Goal: Information Seeking & Learning: Learn about a topic

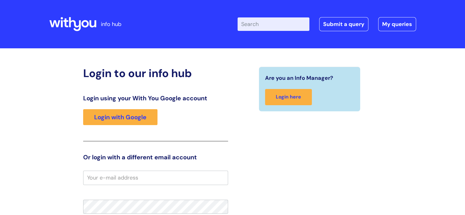
scroll to position [92, 0]
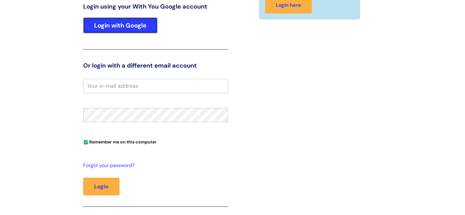
click at [130, 22] on link "Login with Google" at bounding box center [120, 25] width 74 height 16
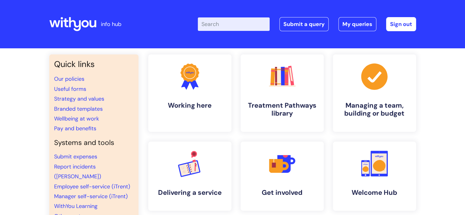
click at [223, 26] on input "Enter your search term here..." at bounding box center [234, 23] width 72 height 13
type input "pater"
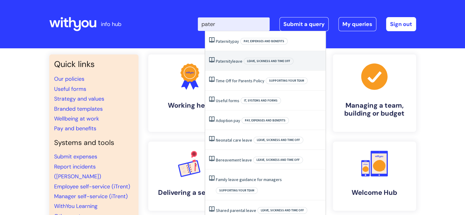
click at [238, 68] on li "Paternity leave Leave, sickness and time off" at bounding box center [265, 61] width 120 height 20
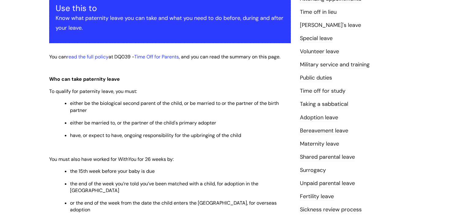
scroll to position [153, 0]
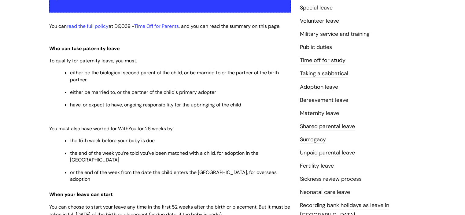
click at [314, 115] on link "Maternity leave" at bounding box center [319, 113] width 39 height 8
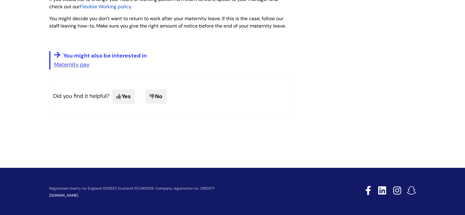
scroll to position [941, 0]
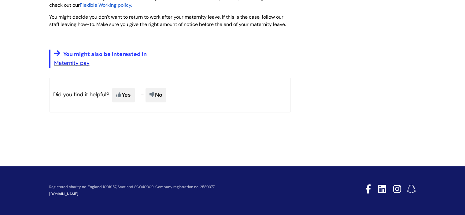
click at [67, 62] on link "Maternity pay" at bounding box center [71, 62] width 35 height 7
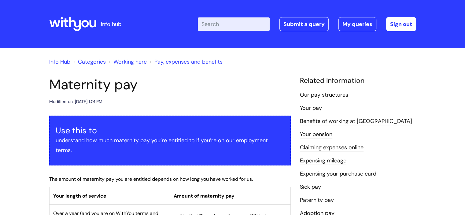
scroll to position [153, 0]
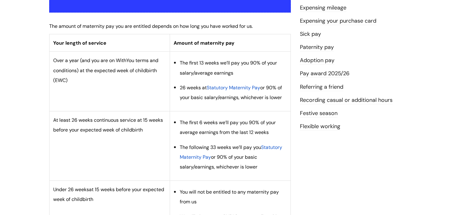
click at [214, 86] on span "Statutory Maternity Pay" at bounding box center [233, 87] width 53 height 6
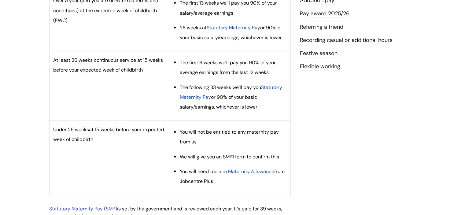
scroll to position [182, 0]
